Goal: Check status: Check status

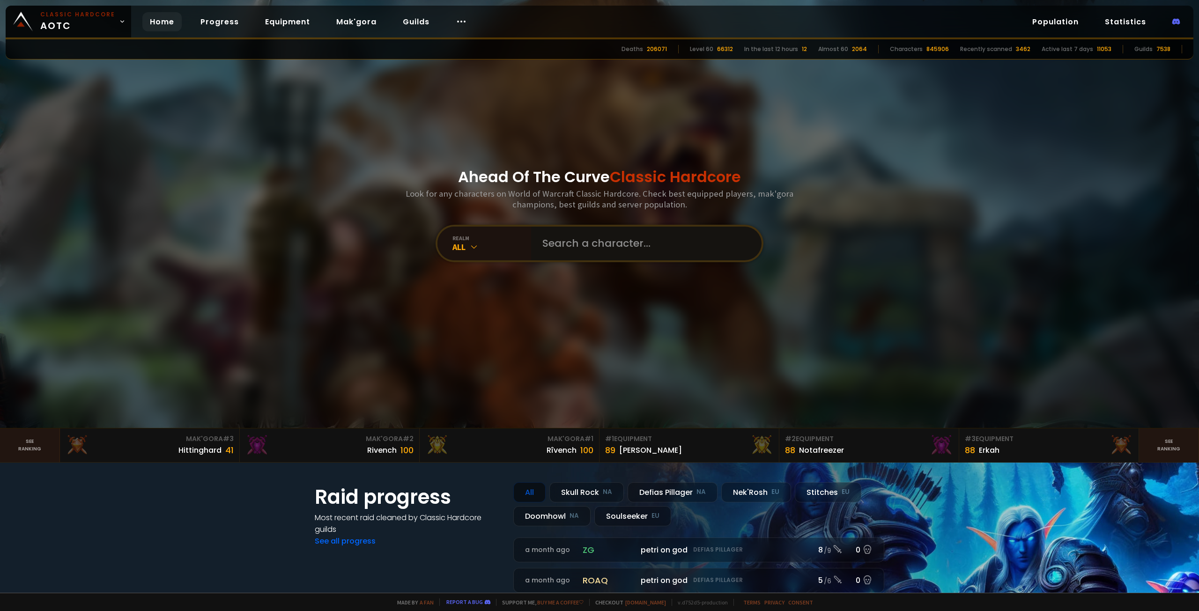
click at [589, 238] on input "text" at bounding box center [644, 244] width 214 height 34
type input "mongolel"
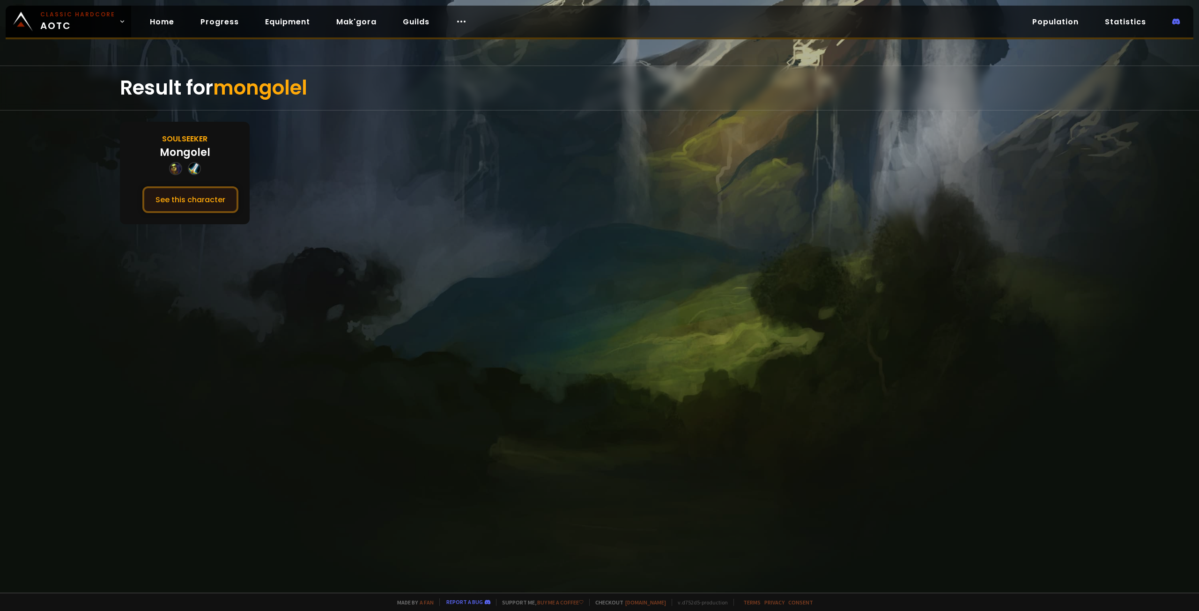
click at [194, 202] on button "See this character" at bounding box center [190, 199] width 96 height 27
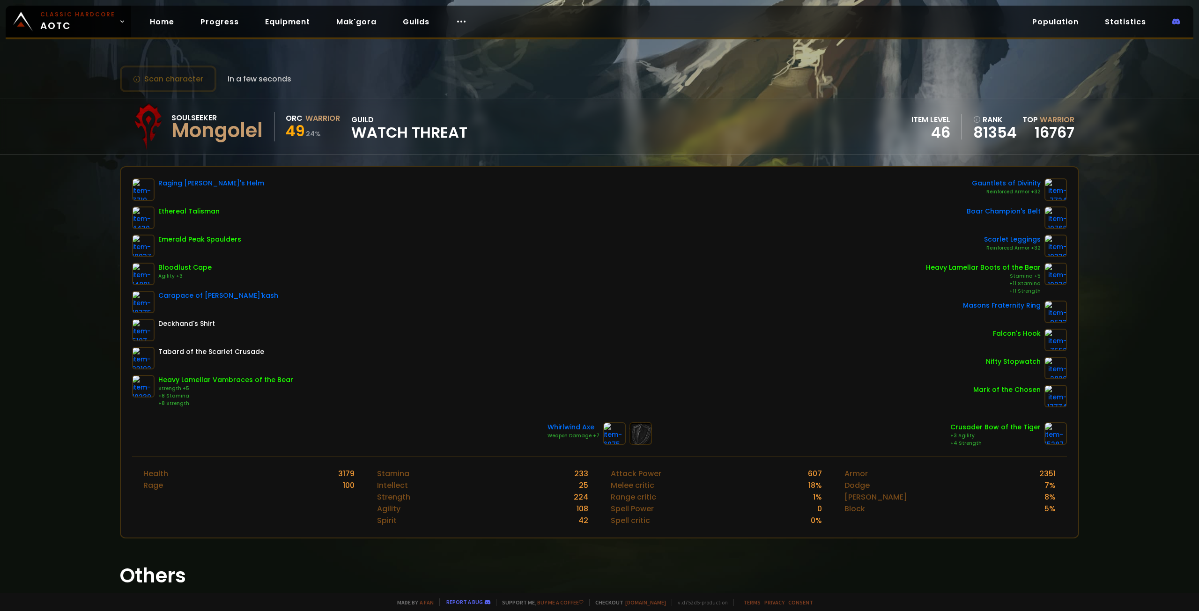
click at [927, 138] on div "46" at bounding box center [930, 133] width 39 height 14
